Goal: Information Seeking & Learning: Understand process/instructions

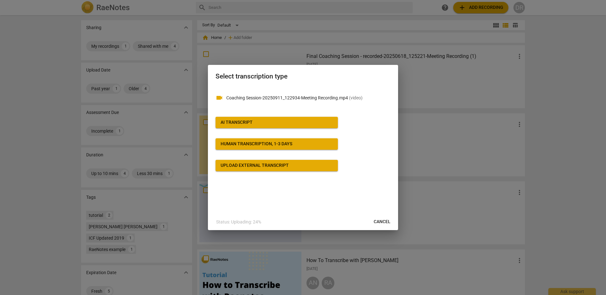
click at [257, 124] on span "AI Transcript" at bounding box center [276, 122] width 112 height 6
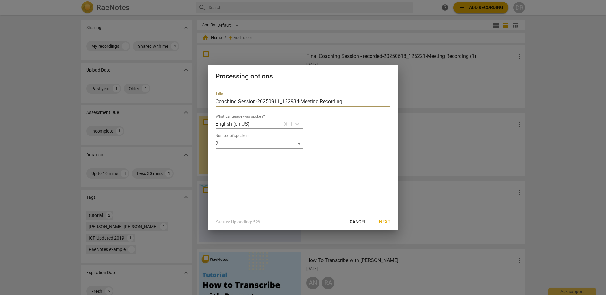
click at [344, 102] on input "Coaching Session-20250911_122934-Meeting Recording" at bounding box center [302, 102] width 175 height 10
type input "Coaching Session_Diane [PERSON_NAME] [PERSON_NAME] [DATE]"
click at [381, 223] on span "Next" at bounding box center [384, 222] width 11 height 6
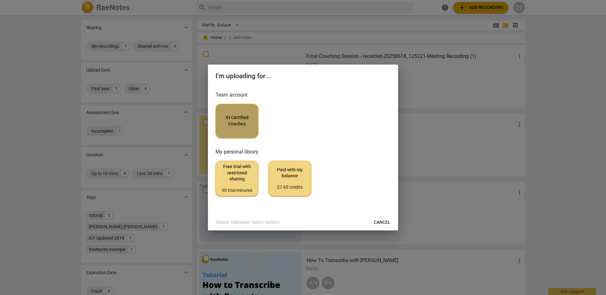
click at [240, 128] on button "IH Certified Coaches" at bounding box center [236, 121] width 43 height 34
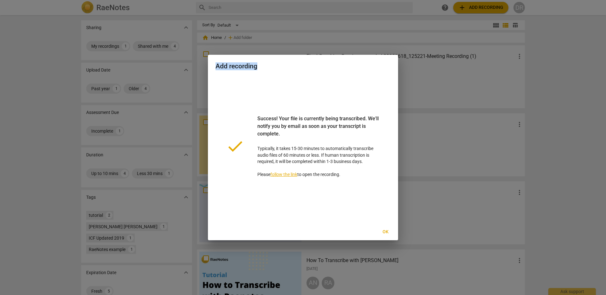
drag, startPoint x: 340, startPoint y: 61, endPoint x: 443, endPoint y: 81, distance: 105.2
click at [443, 81] on div "Add recording done Success! Your file is currently being transcribed. We'll not…" at bounding box center [303, 147] width 606 height 295
click at [387, 231] on span "Ok" at bounding box center [385, 232] width 10 height 6
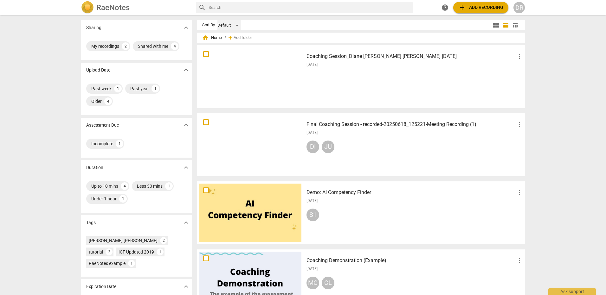
click at [233, 25] on div "Default" at bounding box center [228, 25] width 23 height 10
click at [233, 24] on li "Default" at bounding box center [232, 25] width 30 height 12
click at [105, 140] on div "Incomplete 1" at bounding box center [105, 144] width 38 height 10
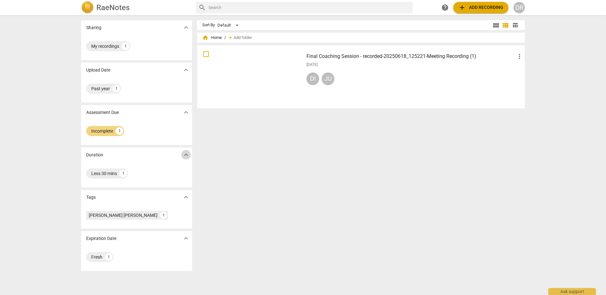
click at [182, 151] on span "expand_more" at bounding box center [186, 155] width 8 height 8
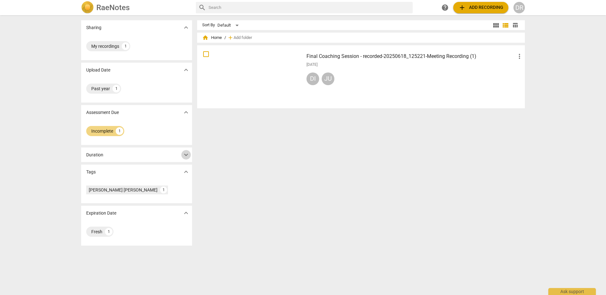
click at [182, 151] on span "expand_more" at bounding box center [186, 155] width 8 height 8
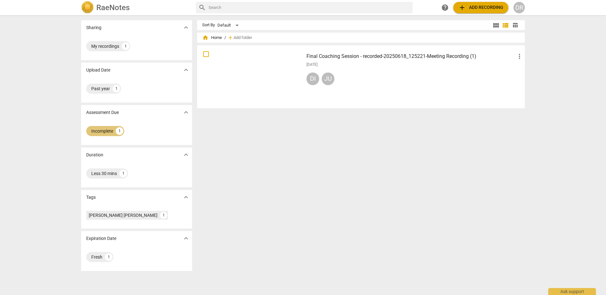
click at [98, 129] on div "Incomplete" at bounding box center [102, 131] width 22 height 6
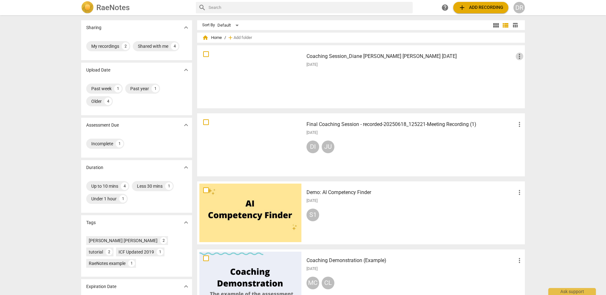
click at [518, 54] on span "more_vert" at bounding box center [519, 57] width 8 height 8
click at [394, 79] on div at bounding box center [303, 147] width 606 height 295
click at [118, 146] on div "1" at bounding box center [120, 144] width 8 height 8
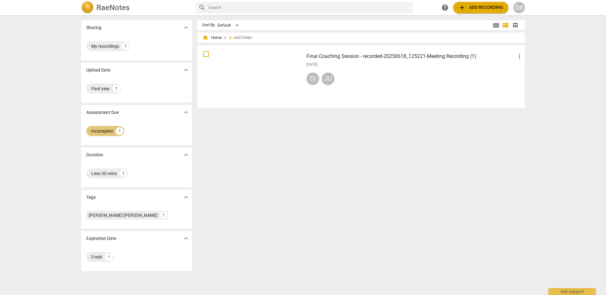
click at [104, 131] on div "Incomplete" at bounding box center [102, 131] width 22 height 6
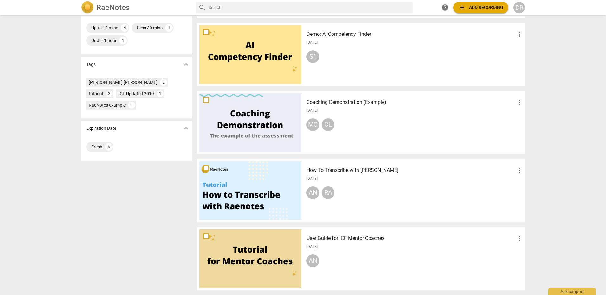
scroll to position [159, 0]
click at [364, 169] on h3 "How To Transcribe with [PERSON_NAME]" at bounding box center [410, 170] width 209 height 8
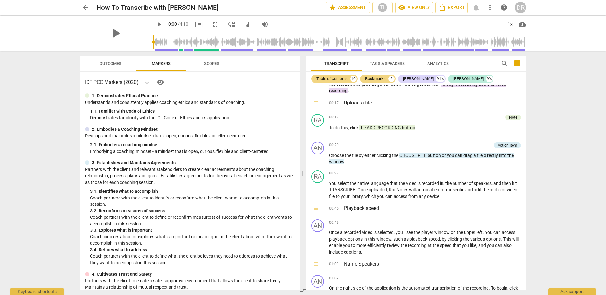
scroll to position [20, 0]
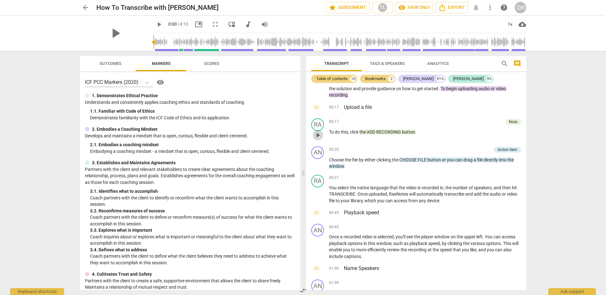
click at [318, 135] on span "play_arrow" at bounding box center [318, 135] width 8 height 8
click at [317, 135] on span "pause" at bounding box center [318, 135] width 8 height 8
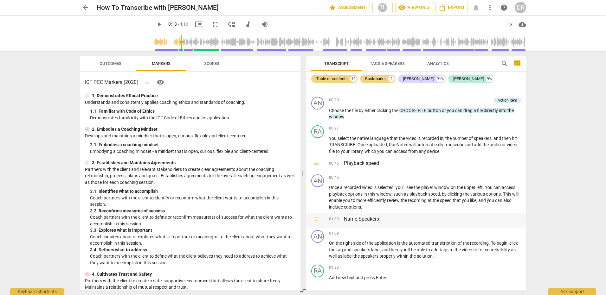
scroll to position [83, 0]
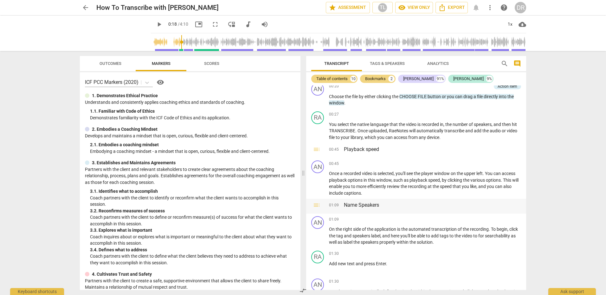
click at [315, 207] on span "toc" at bounding box center [317, 205] width 8 height 8
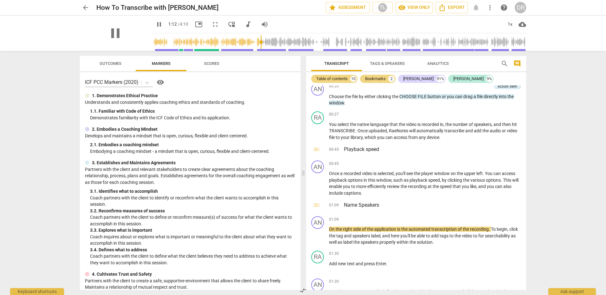
click at [128, 24] on div "pause" at bounding box center [115, 33] width 71 height 35
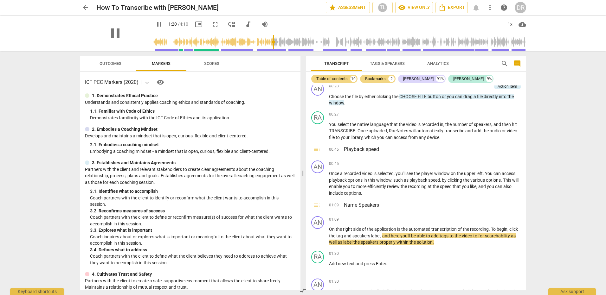
click at [123, 38] on div "pause" at bounding box center [115, 33] width 71 height 35
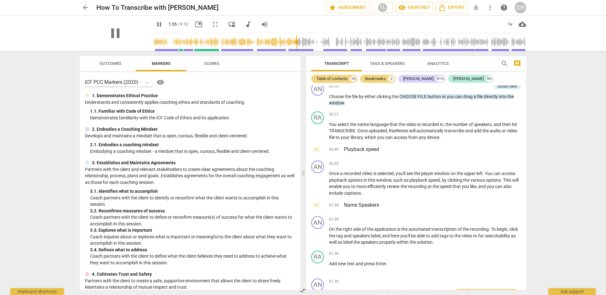
click at [126, 37] on div "pause" at bounding box center [115, 33] width 71 height 35
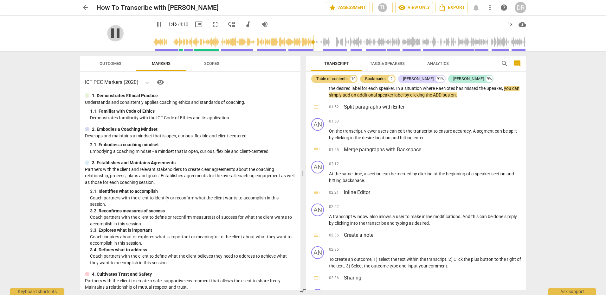
click at [114, 33] on span "pause" at bounding box center [115, 33] width 16 height 16
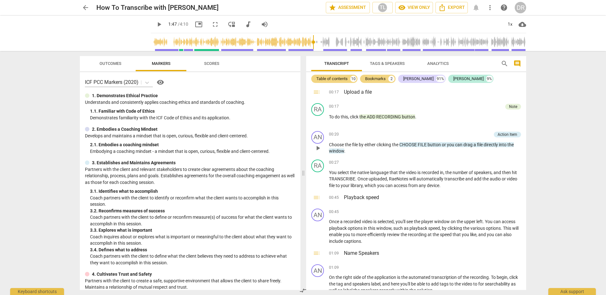
scroll to position [0, 0]
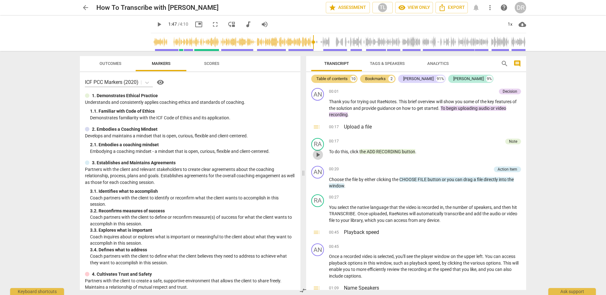
click at [319, 154] on span "play_arrow" at bounding box center [318, 155] width 8 height 8
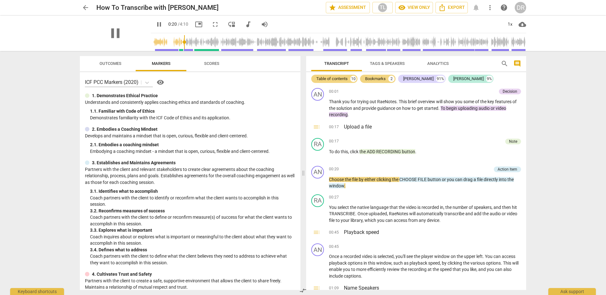
click at [140, 34] on div "pause" at bounding box center [115, 33] width 71 height 35
click at [124, 33] on div "pause" at bounding box center [115, 33] width 71 height 35
click at [107, 29] on span "pause" at bounding box center [115, 33] width 16 height 16
type input "48"
